Goal: Transaction & Acquisition: Purchase product/service

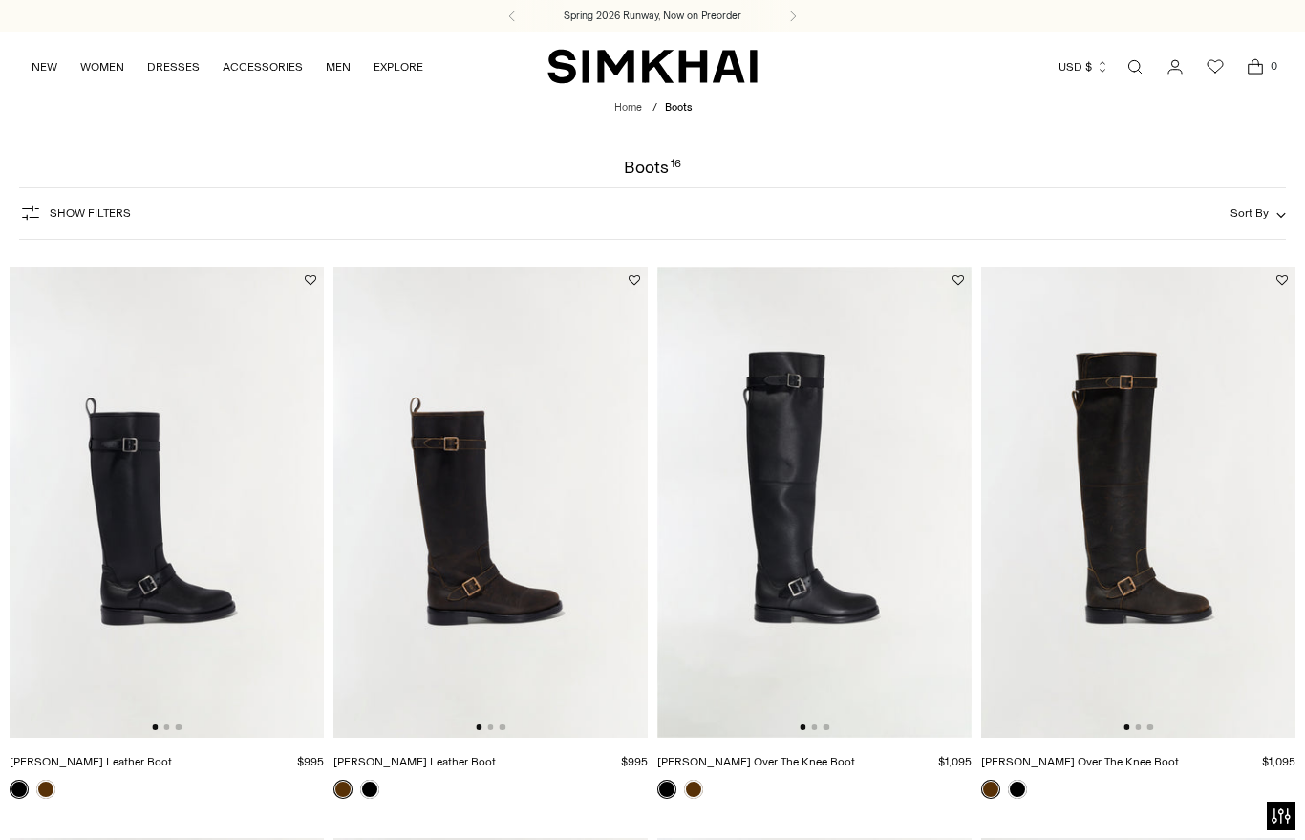
click at [1129, 69] on icon "Open search modal" at bounding box center [1135, 66] width 21 height 15
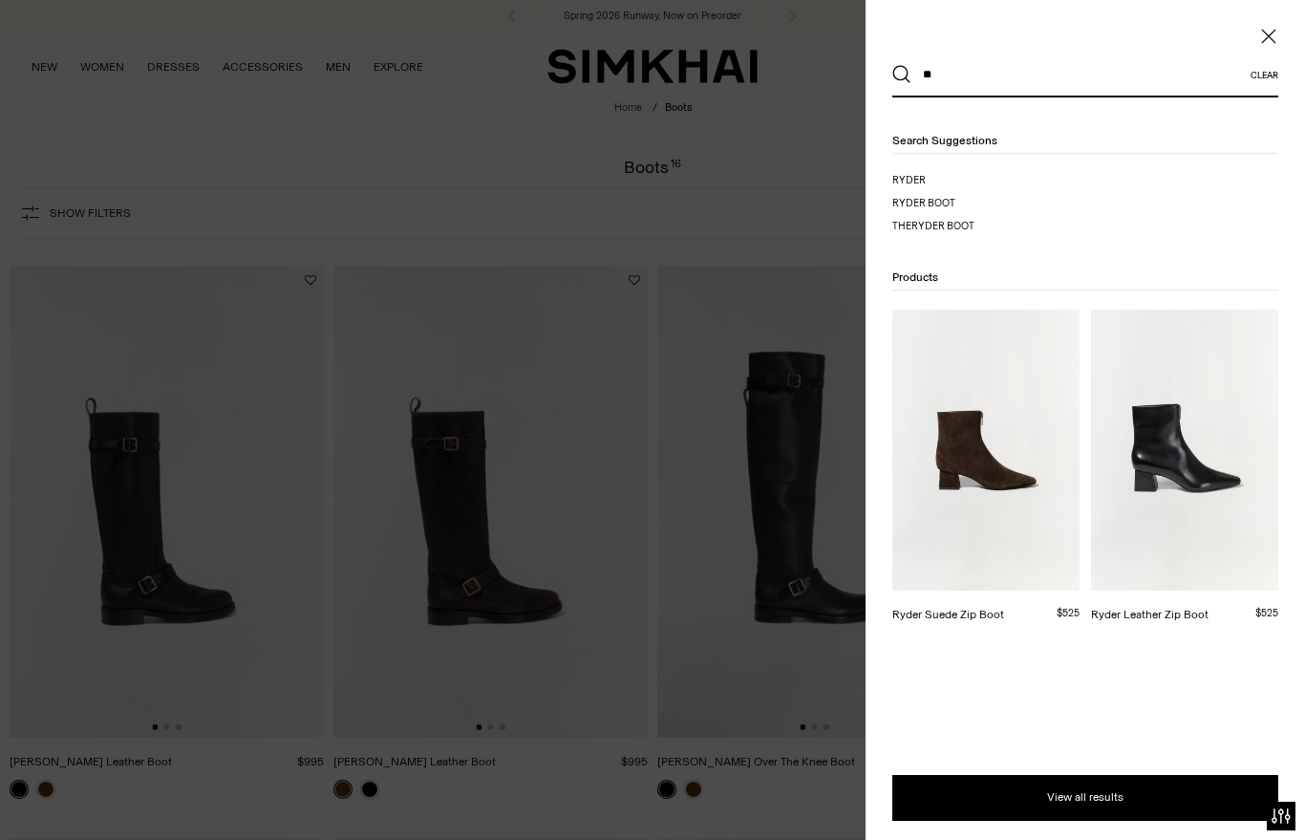
type input "**"
click at [947, 617] on div "Ryder Suede Zip Boot" at bounding box center [949, 614] width 112 height 17
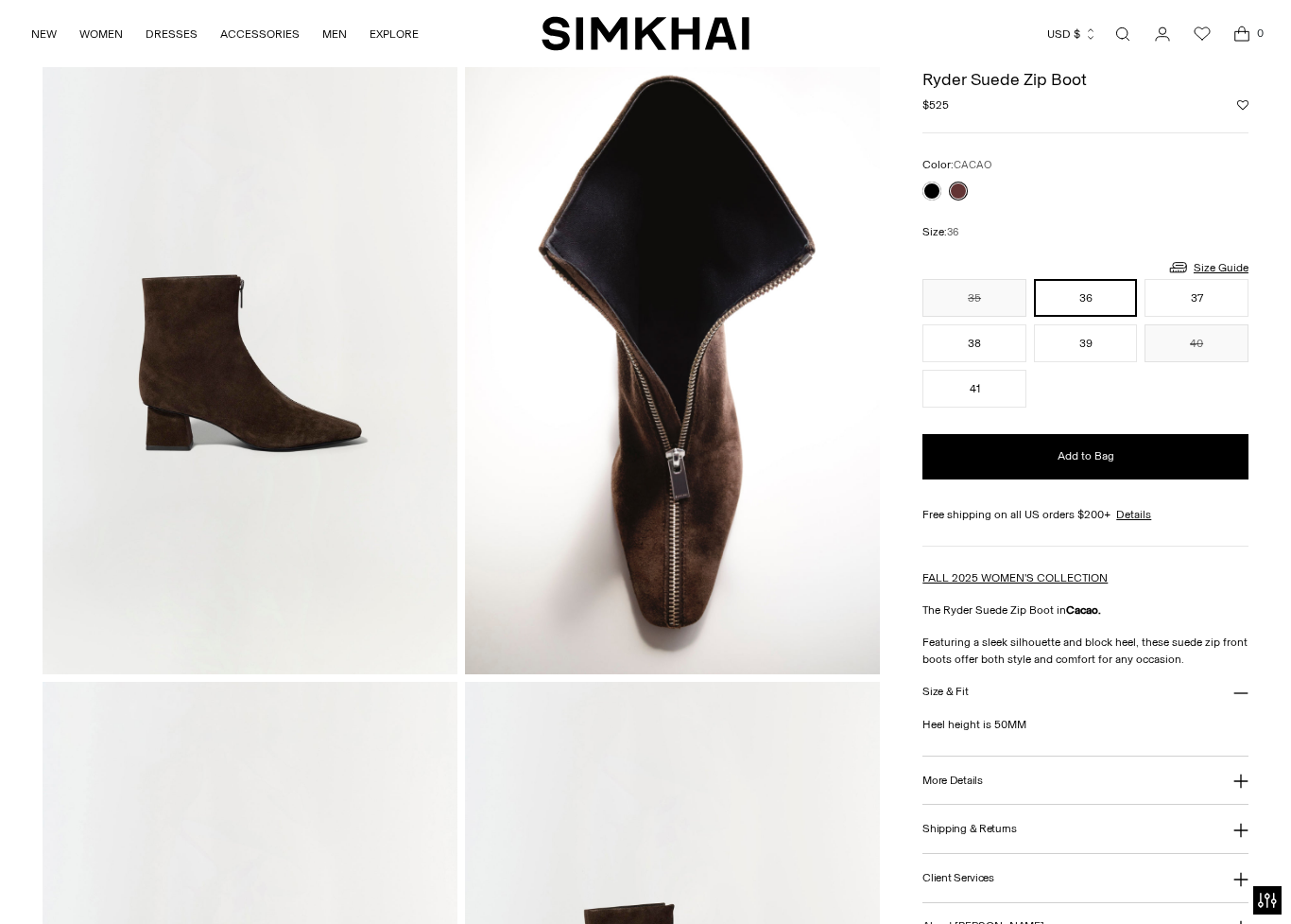
scroll to position [87, 0]
click at [951, 182] on link at bounding box center [958, 190] width 19 height 19
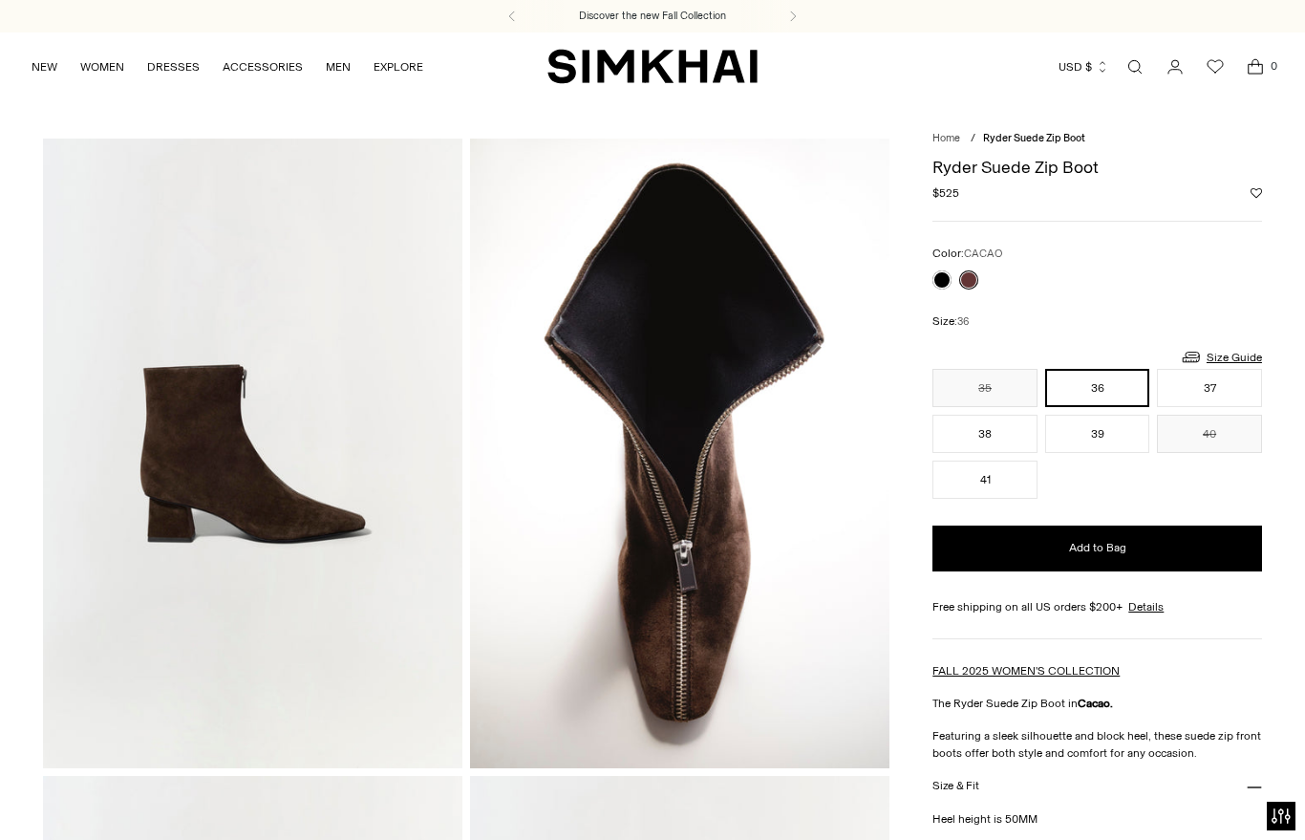
click at [940, 281] on link at bounding box center [942, 279] width 19 height 19
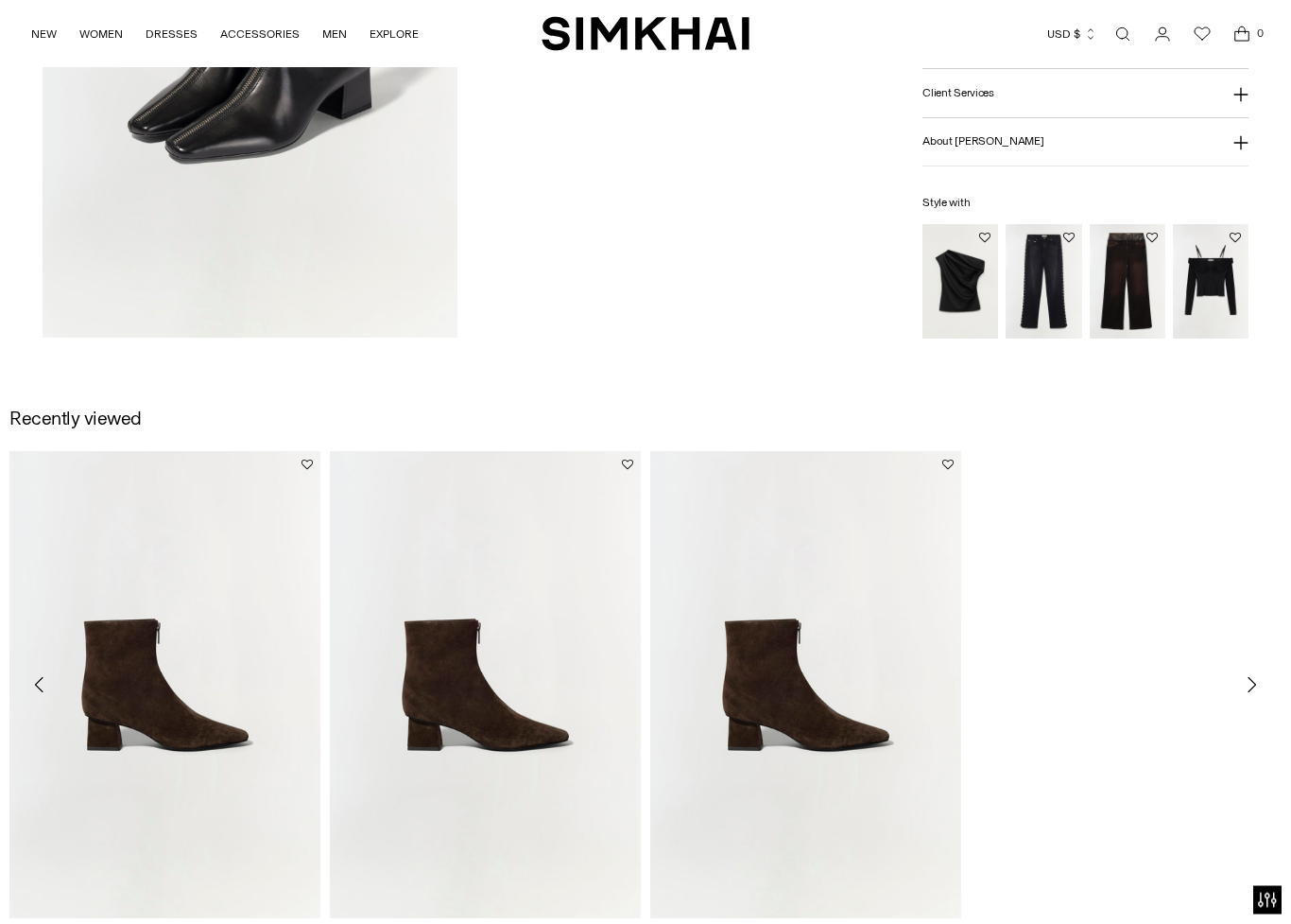
scroll to position [1683, 0]
